Goal: Find specific page/section: Find specific page/section

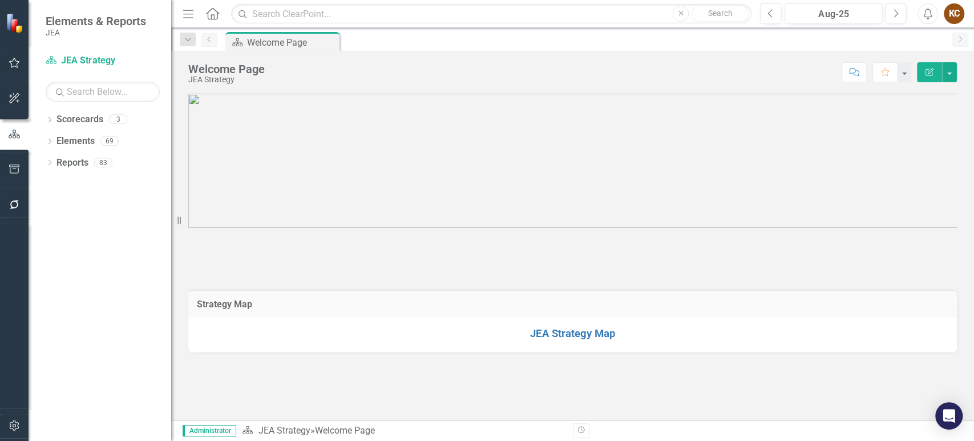
scroll to position [190, 0]
click at [87, 139] on link "Elements" at bounding box center [76, 141] width 38 height 13
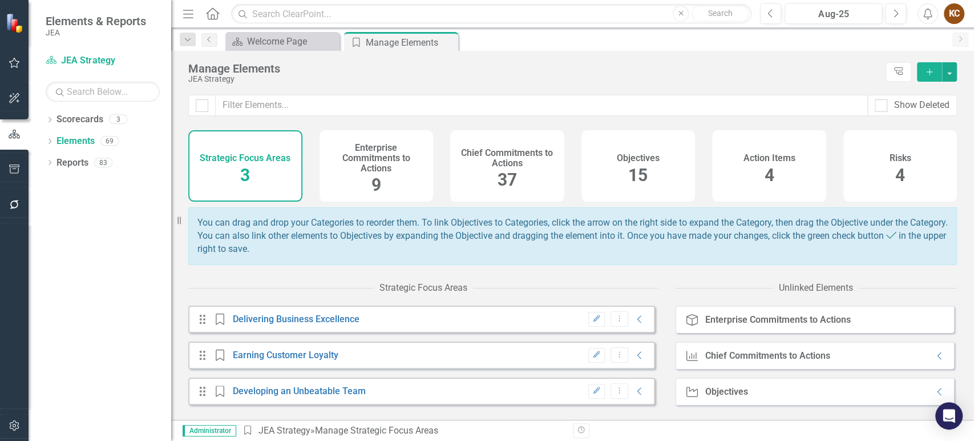
click at [650, 166] on div "Objectives 15" at bounding box center [639, 165] width 114 height 71
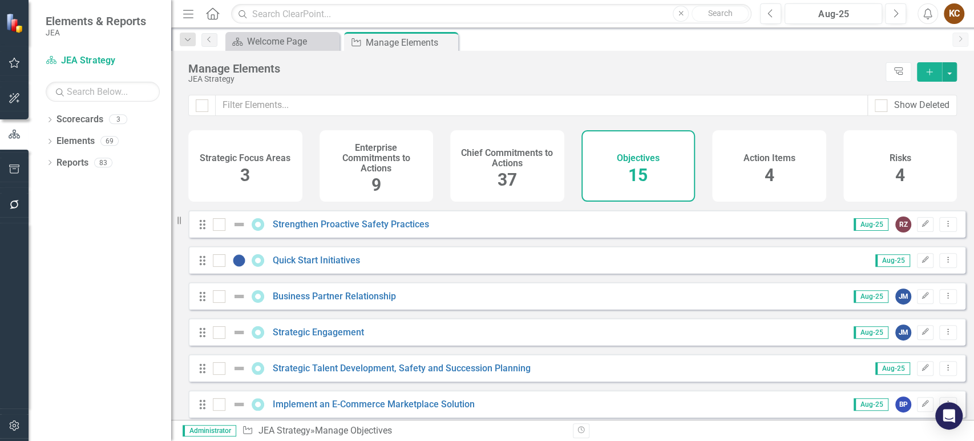
scroll to position [334, 0]
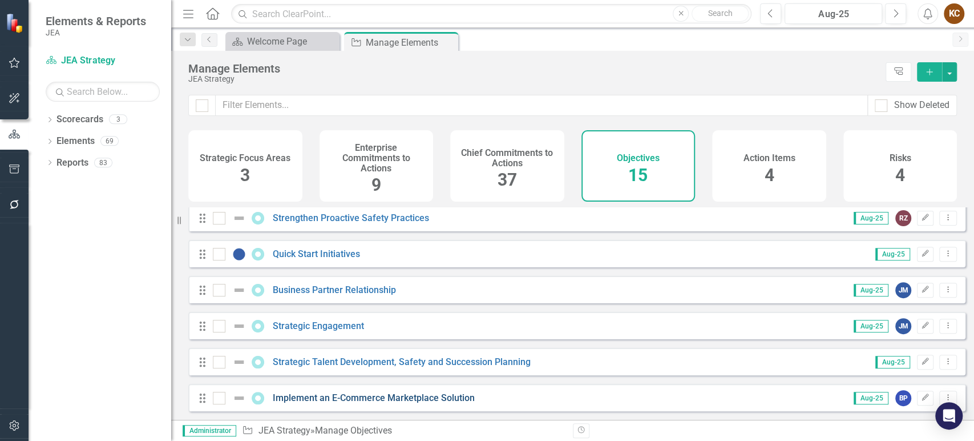
click at [369, 400] on link "Implement an E-Commerce Marketplace Solution" at bounding box center [374, 397] width 202 height 11
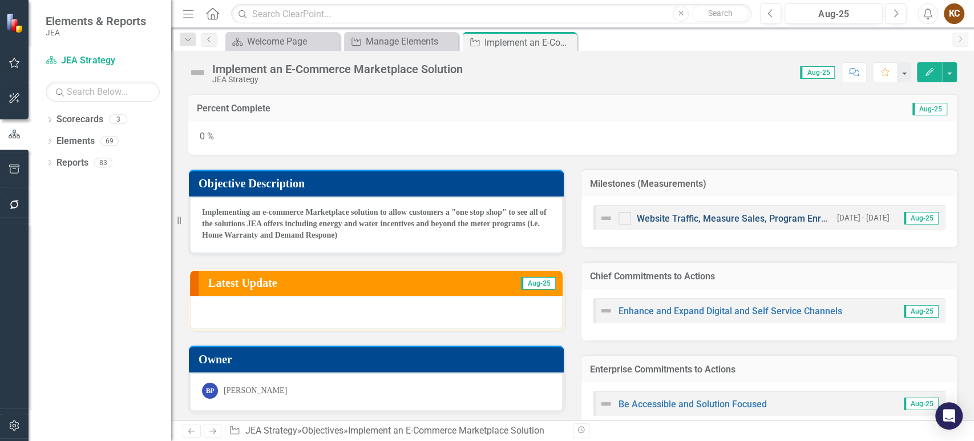
click at [720, 218] on link "Website Traffic, Measure Sales, Program Enrollments" at bounding box center [747, 218] width 220 height 11
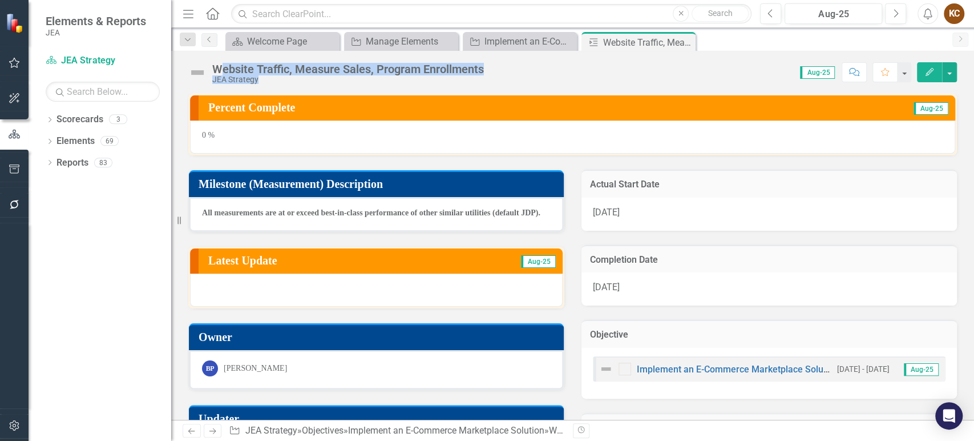
drag, startPoint x: 493, startPoint y: 69, endPoint x: 219, endPoint y: 71, distance: 274.0
click at [219, 71] on div "Website Traffic, Measure Sales, Program Enrollments JEA Strategy Score: N/A Aug…" at bounding box center [572, 68] width 803 height 34
click at [211, 70] on div "Website Traffic, Measure Sales, Program Enrollments JEA Strategy" at bounding box center [338, 73] width 301 height 22
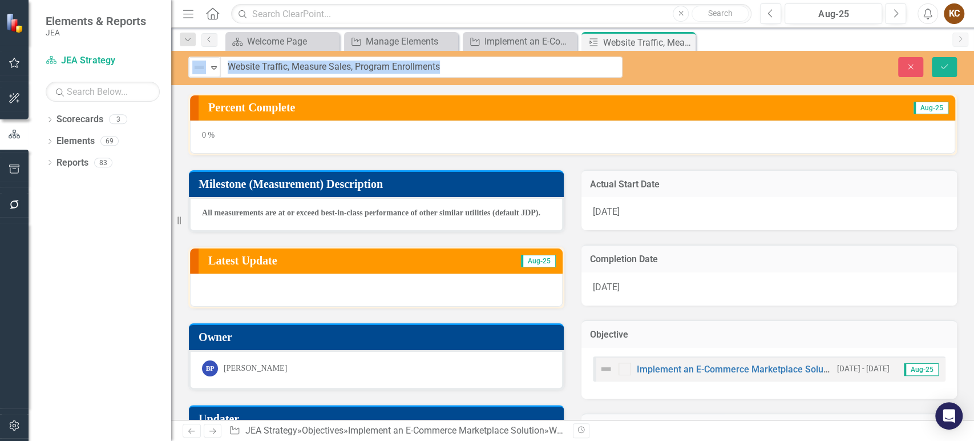
drag, startPoint x: 213, startPoint y: 64, endPoint x: 461, endPoint y: 68, distance: 248.3
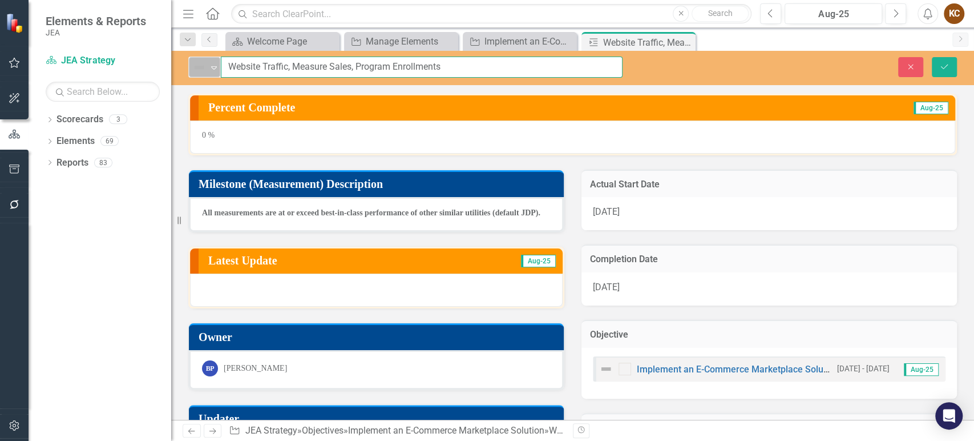
drag, startPoint x: 454, startPoint y: 65, endPoint x: 212, endPoint y: 65, distance: 242.6
click at [212, 65] on div "Not Defined Expand Website Traffic, Measure Sales, Program Enrollments" at bounding box center [405, 67] width 434 height 21
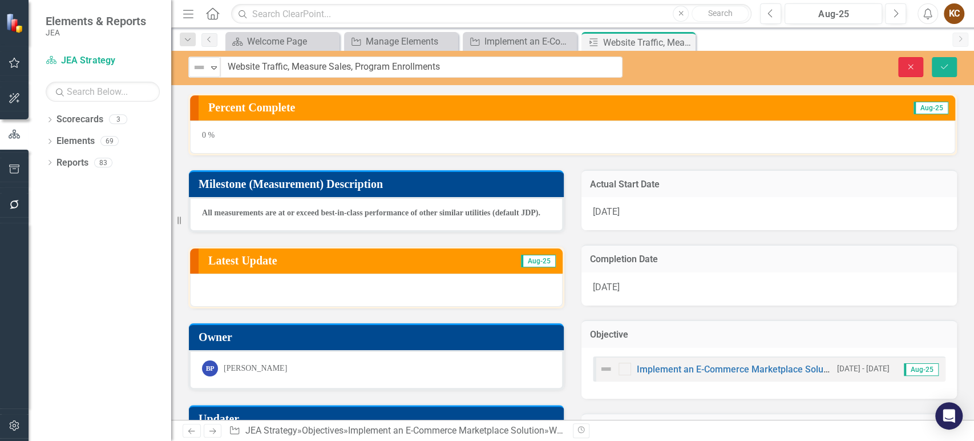
click at [914, 63] on icon "Close" at bounding box center [911, 67] width 10 height 8
